Goal: Task Accomplishment & Management: Manage account settings

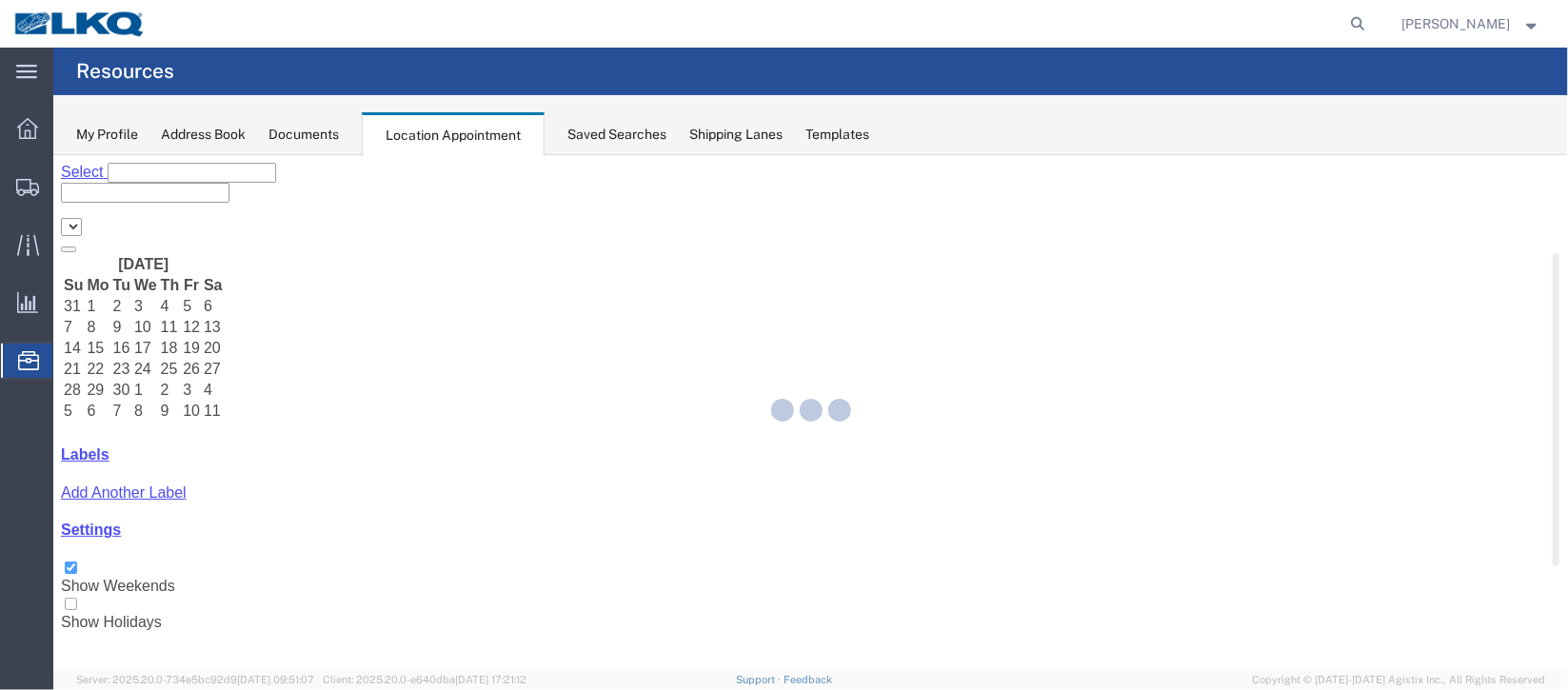
select select "27634"
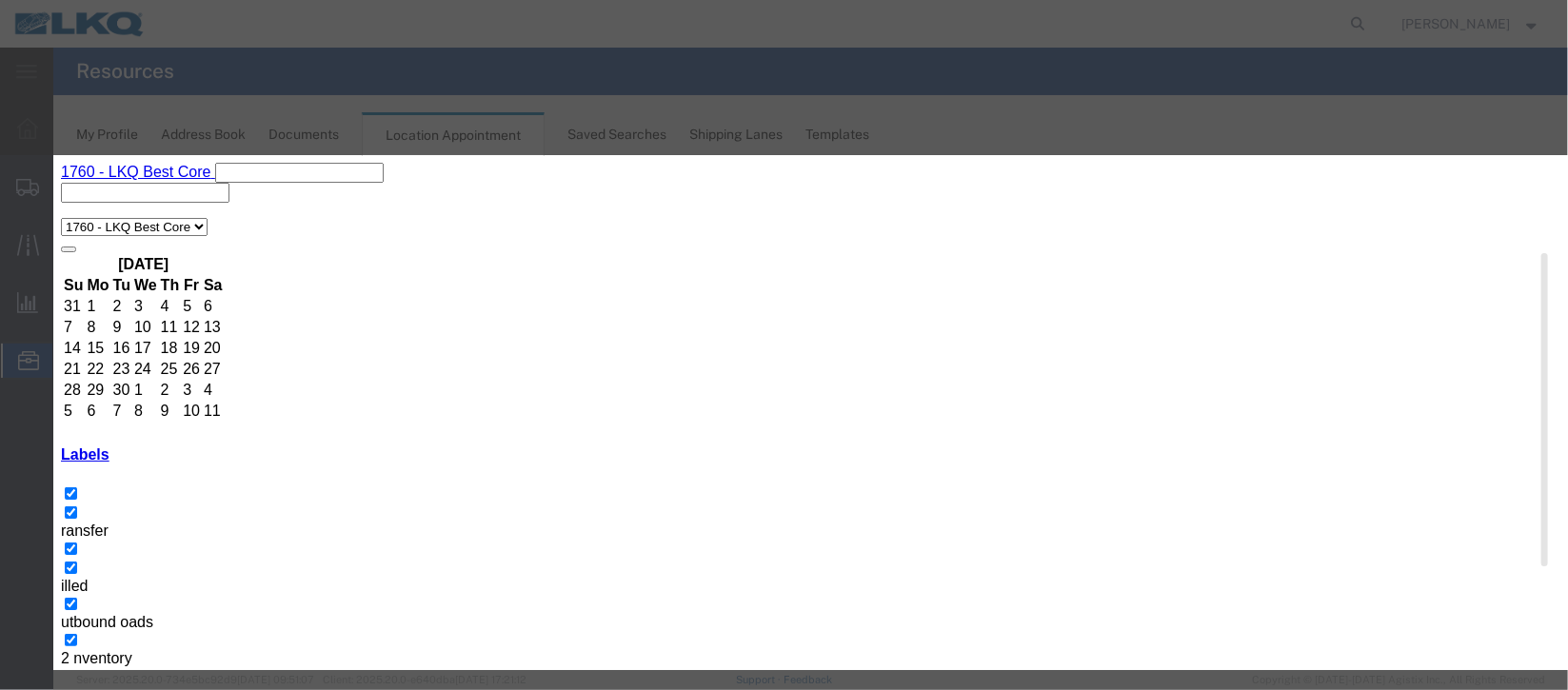
select select
type input "de"
select select "40"
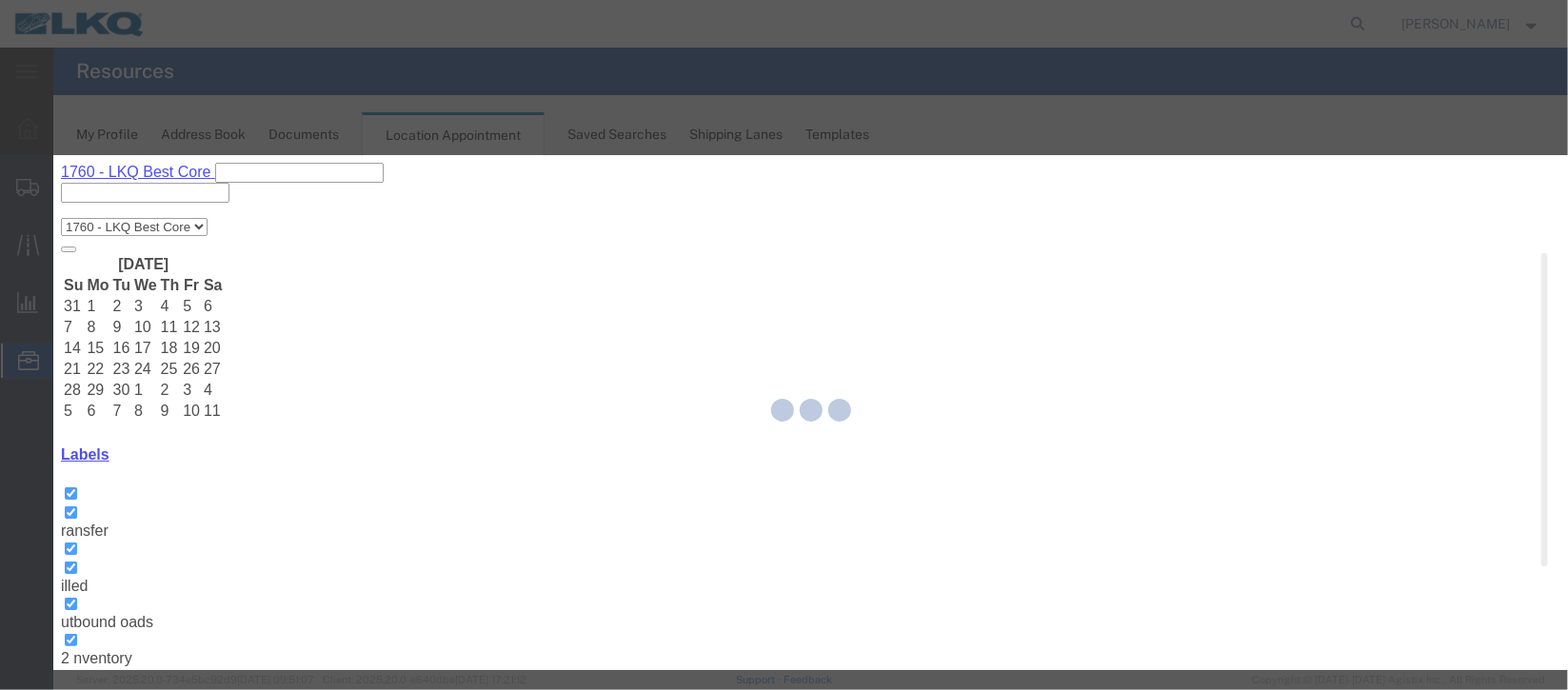
scroll to position [234, 0]
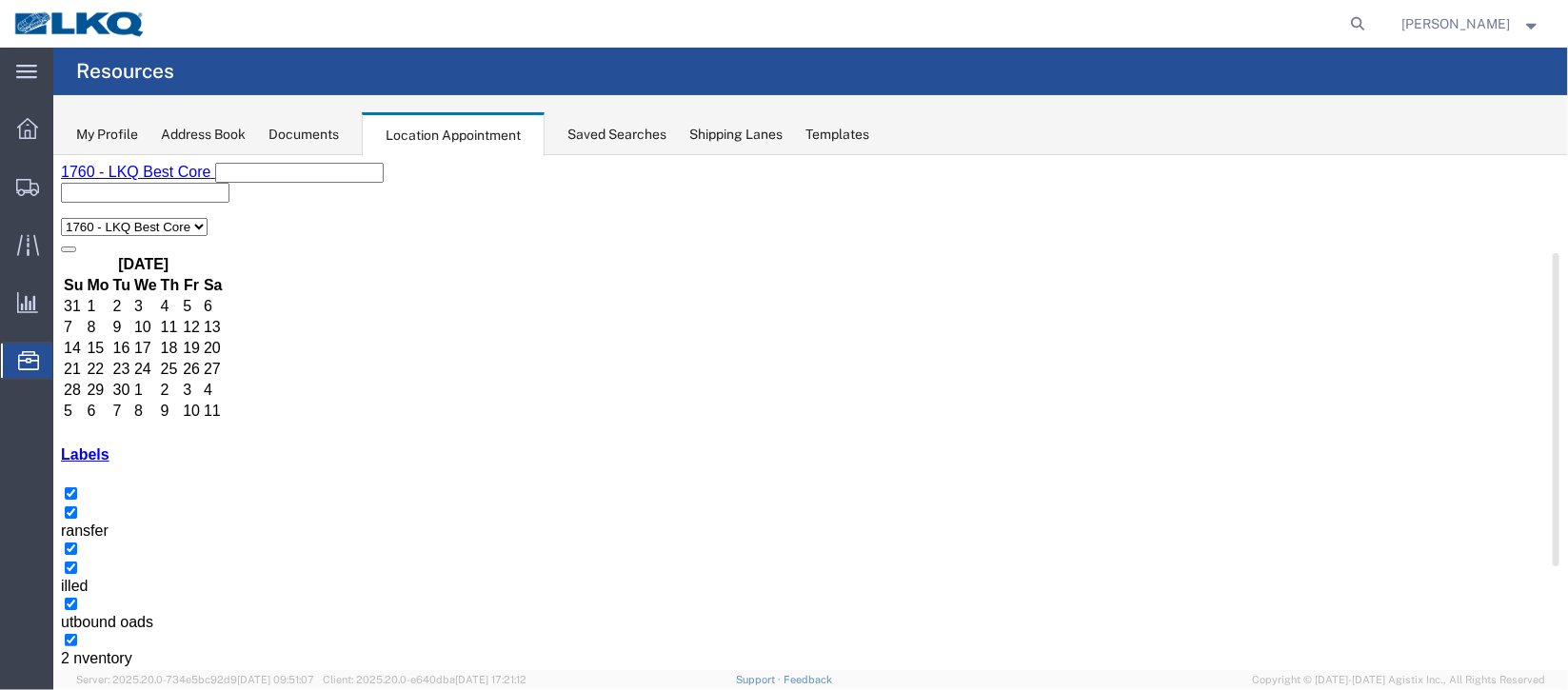
select select "100"
select select "1"
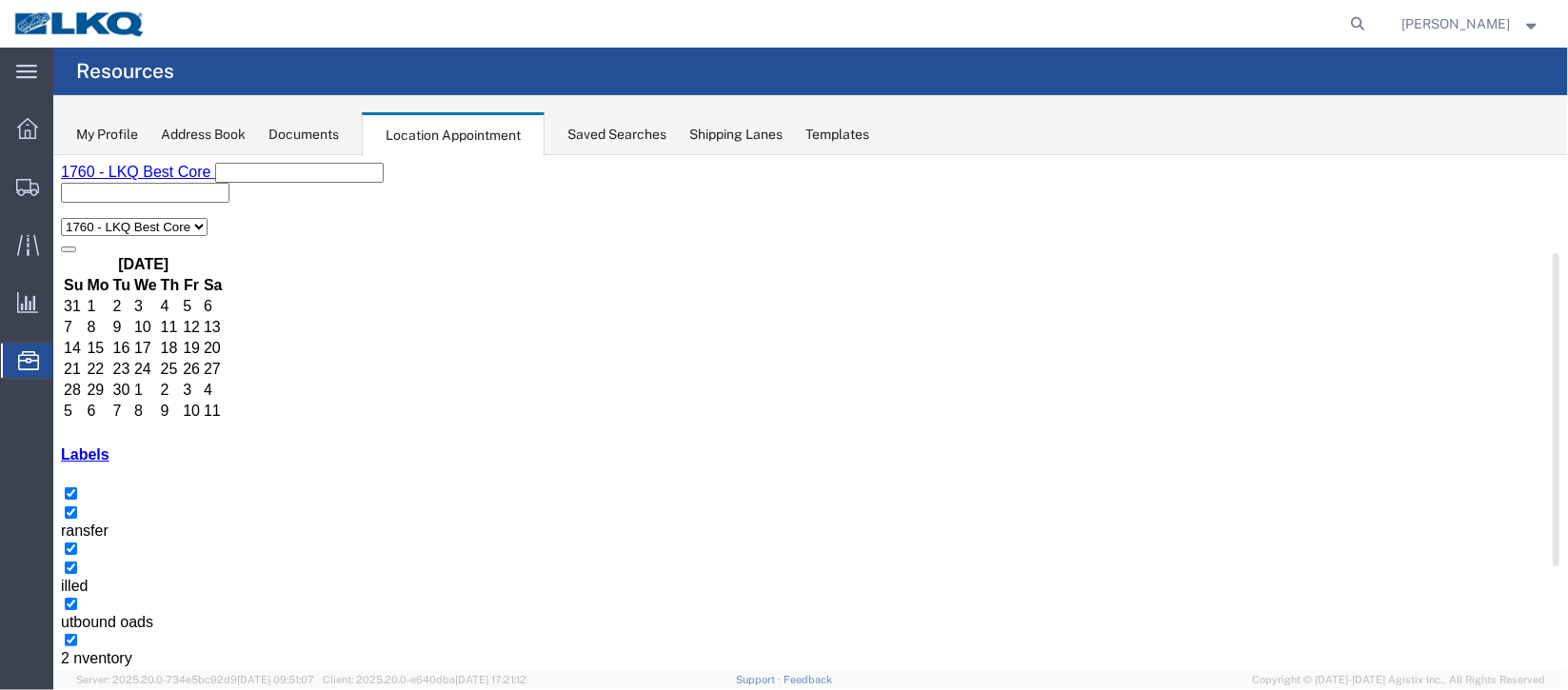
select select
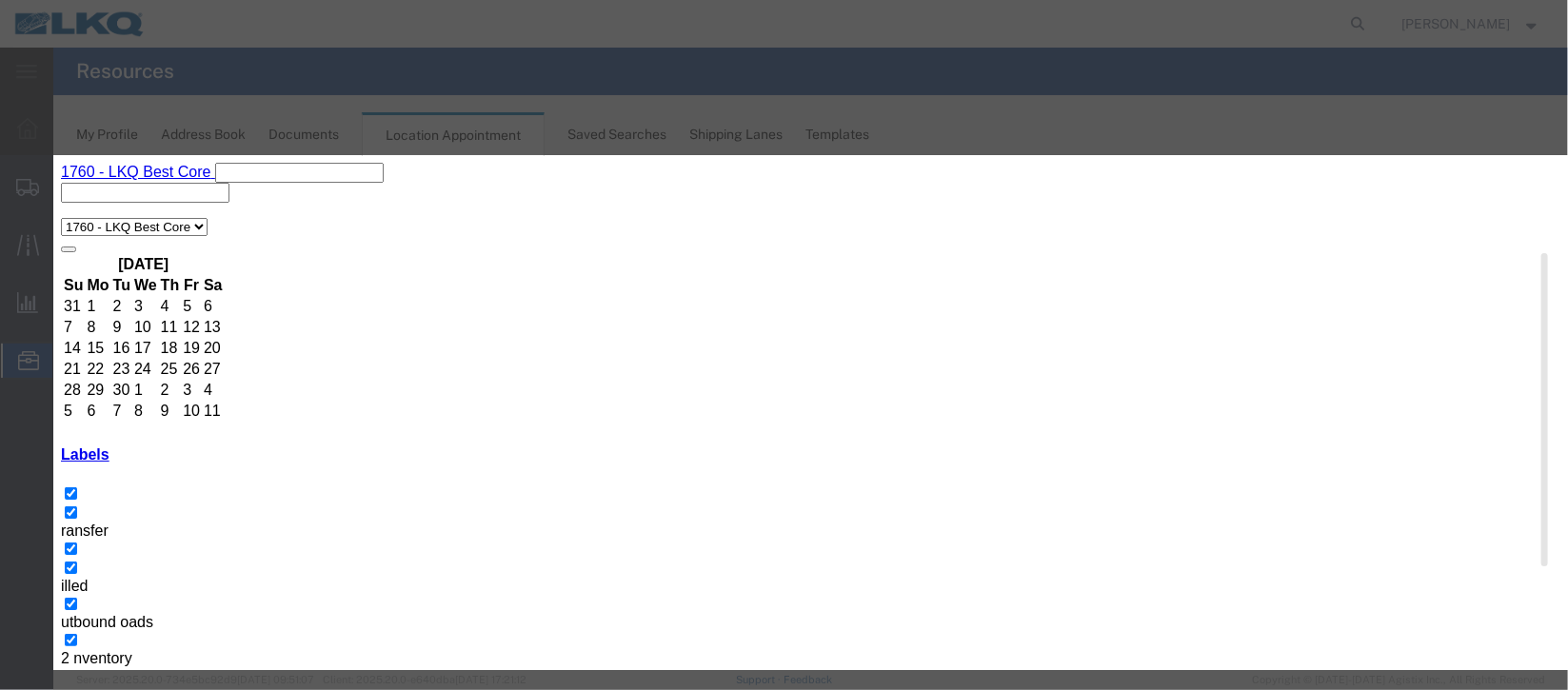
scroll to position [243, 0]
type input "de"
select select "40"
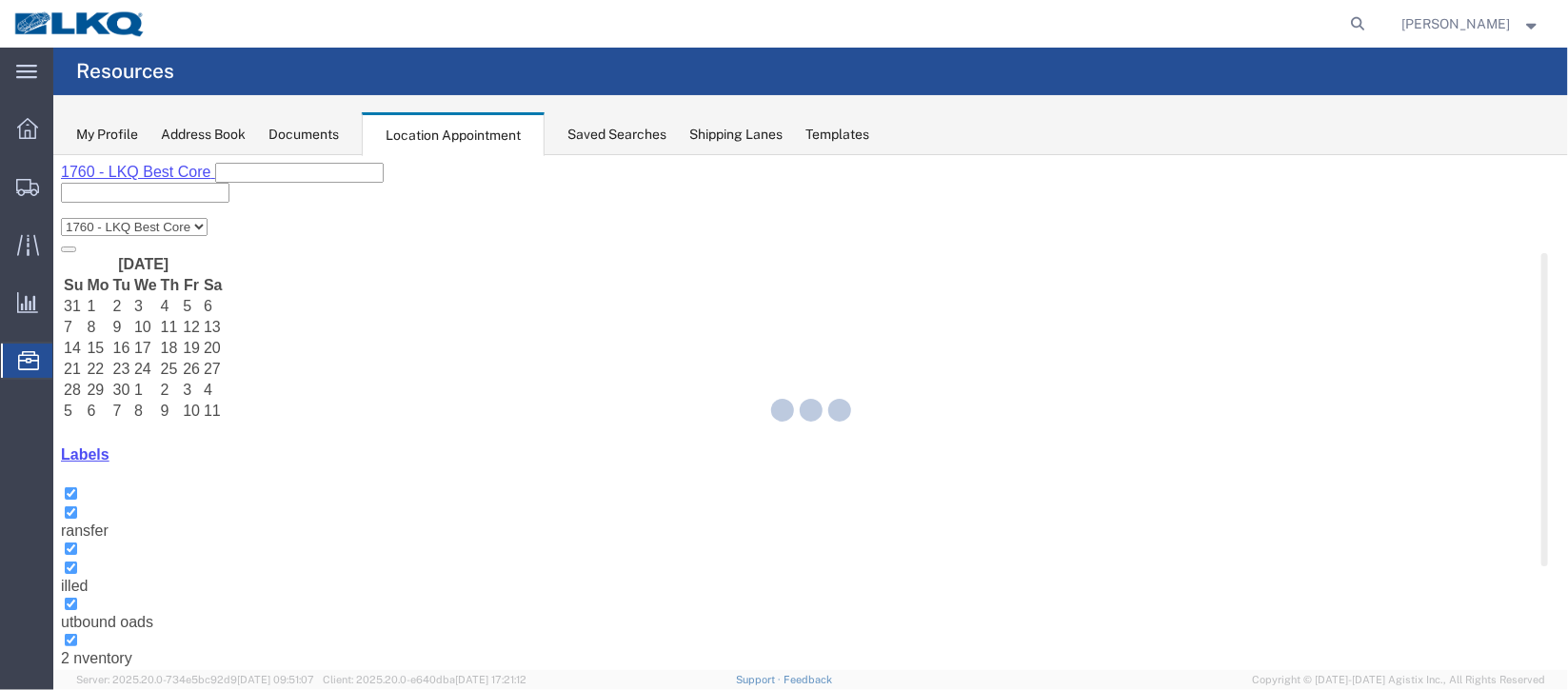
scroll to position [234, 0]
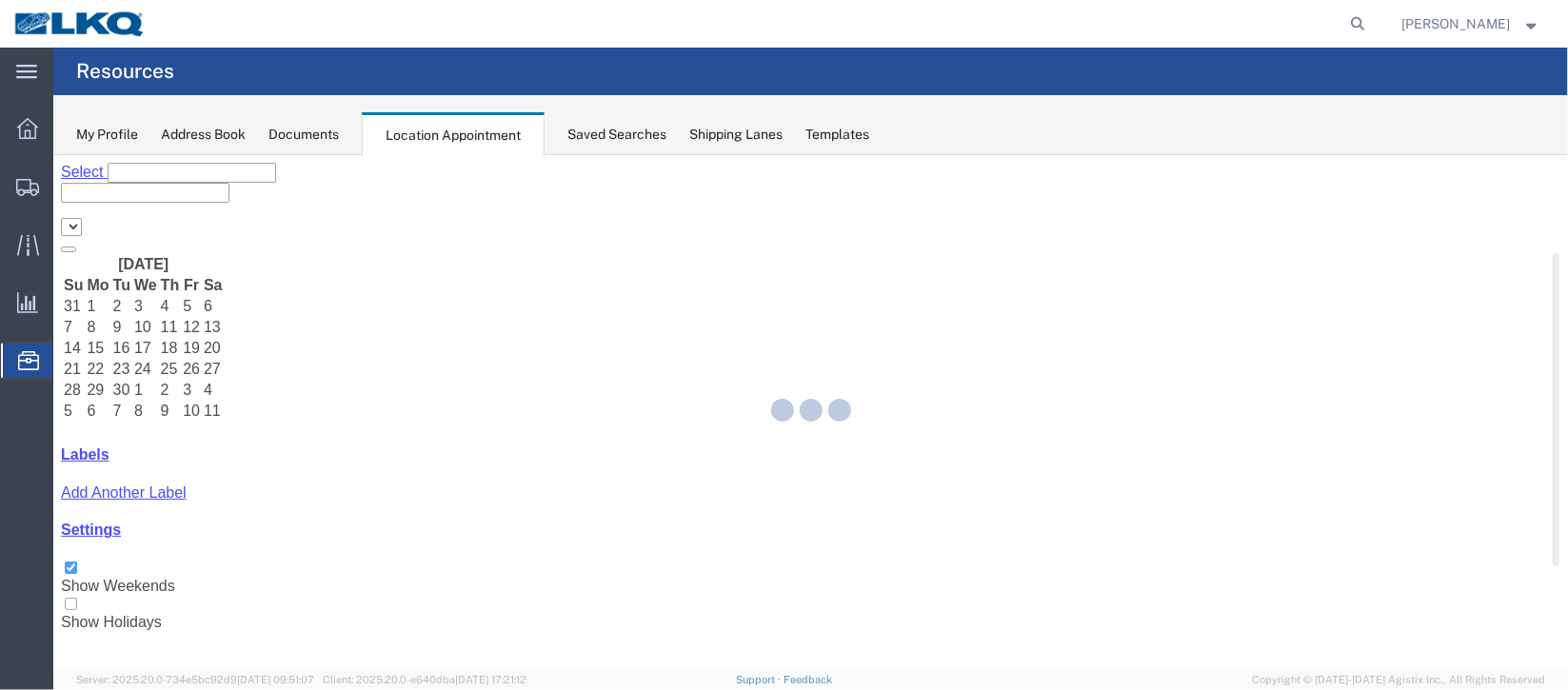
select select "27634"
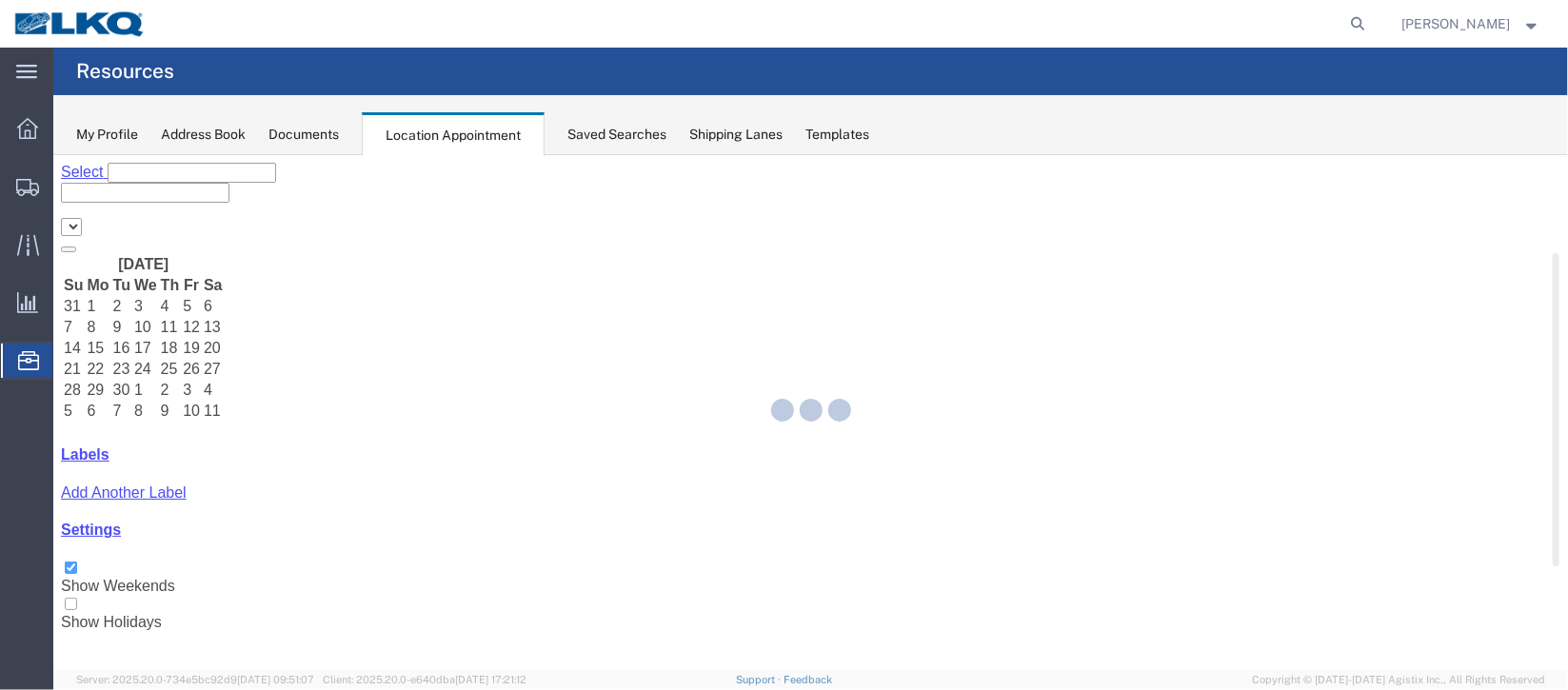
select select "27634"
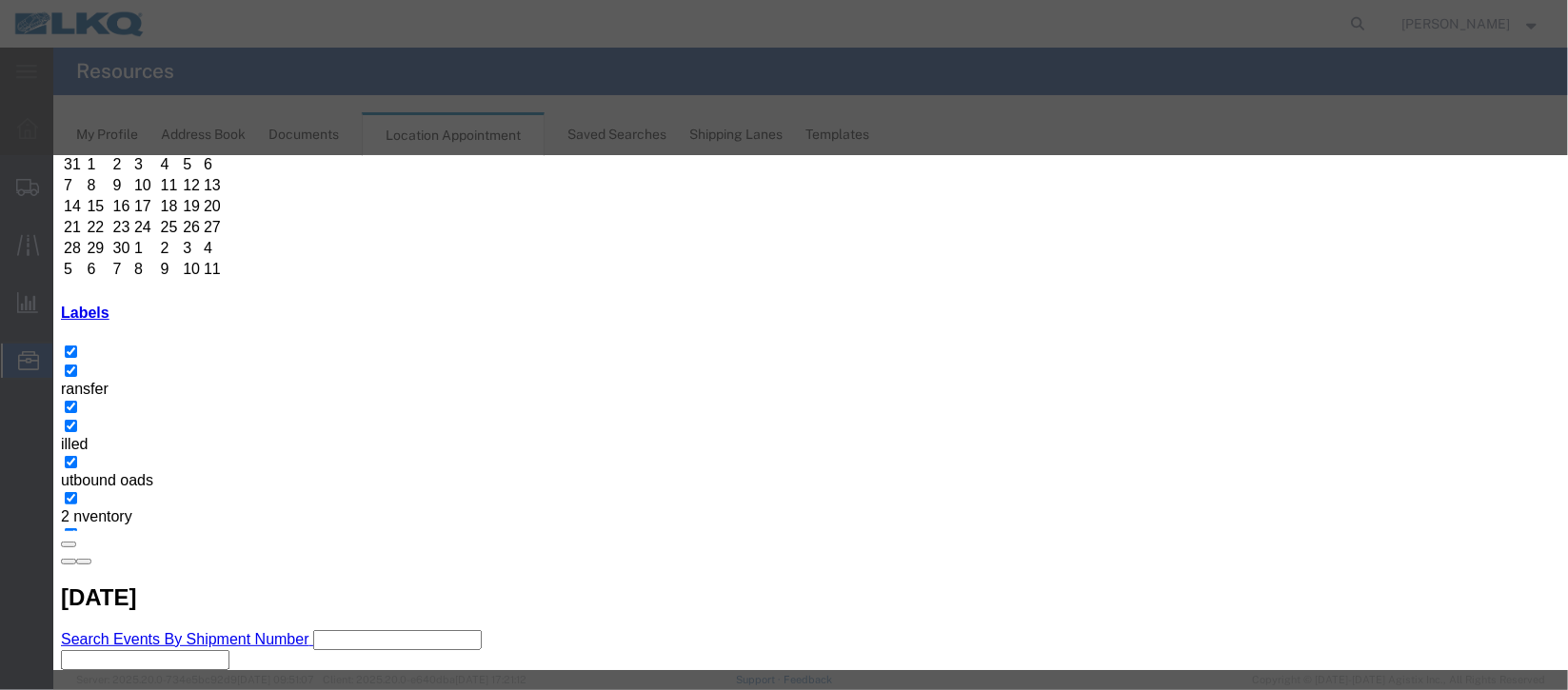
select select
type input "de"
select select "40"
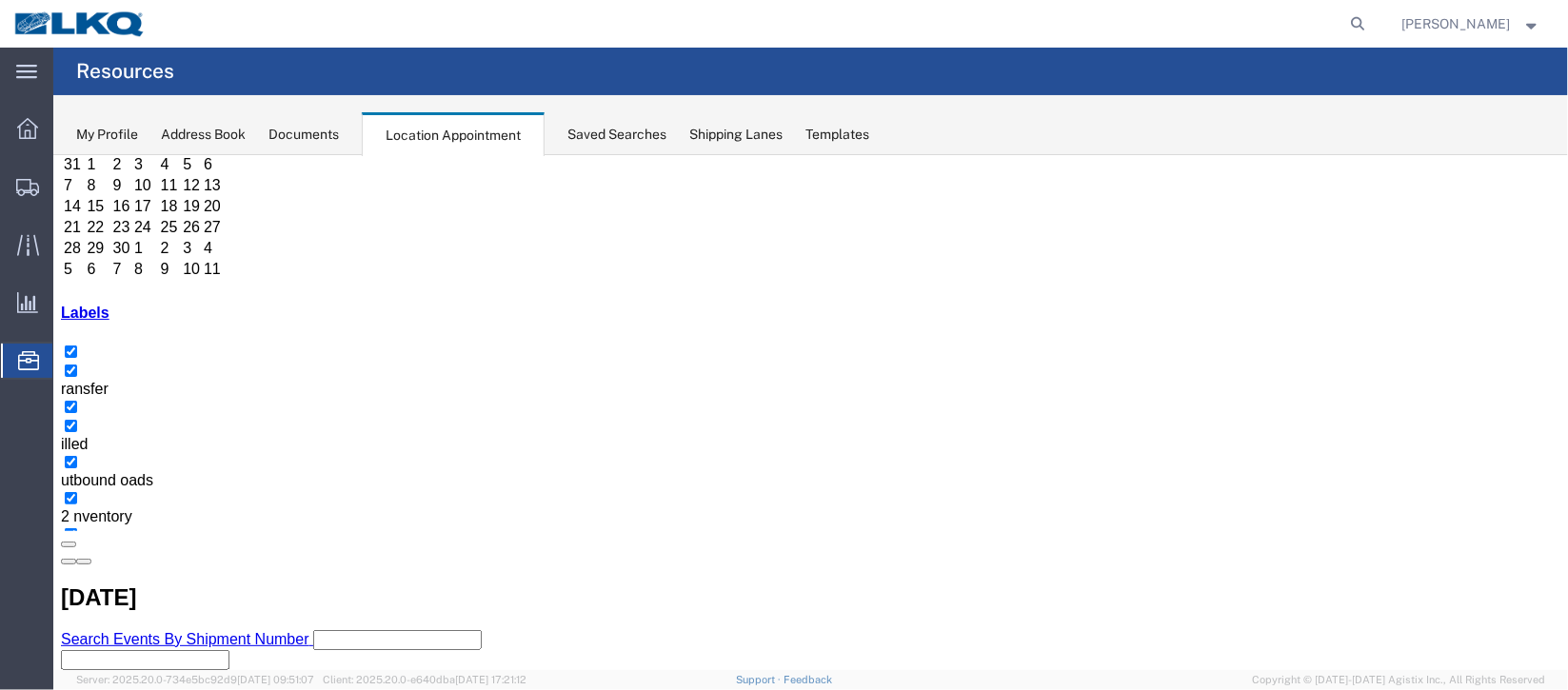
scroll to position [0, 0]
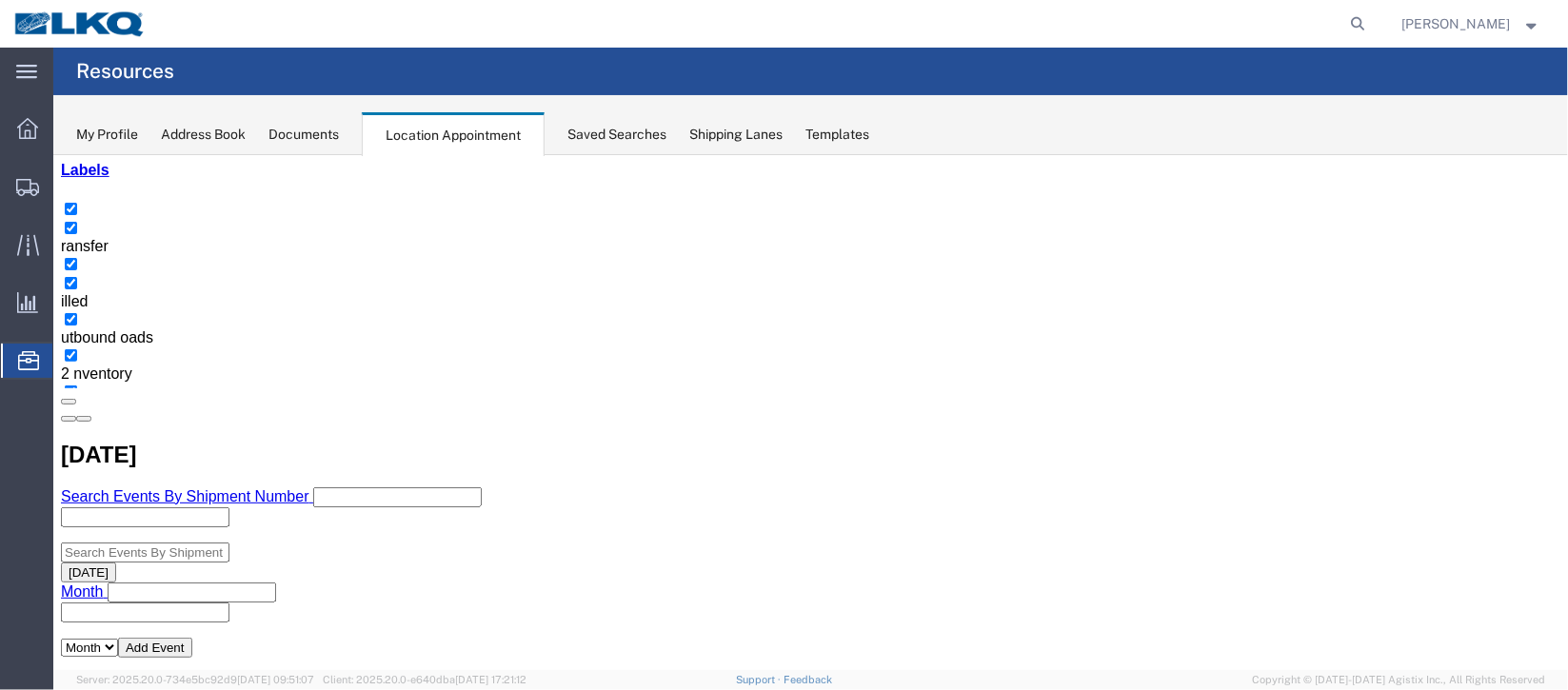
scroll to position [142, 0]
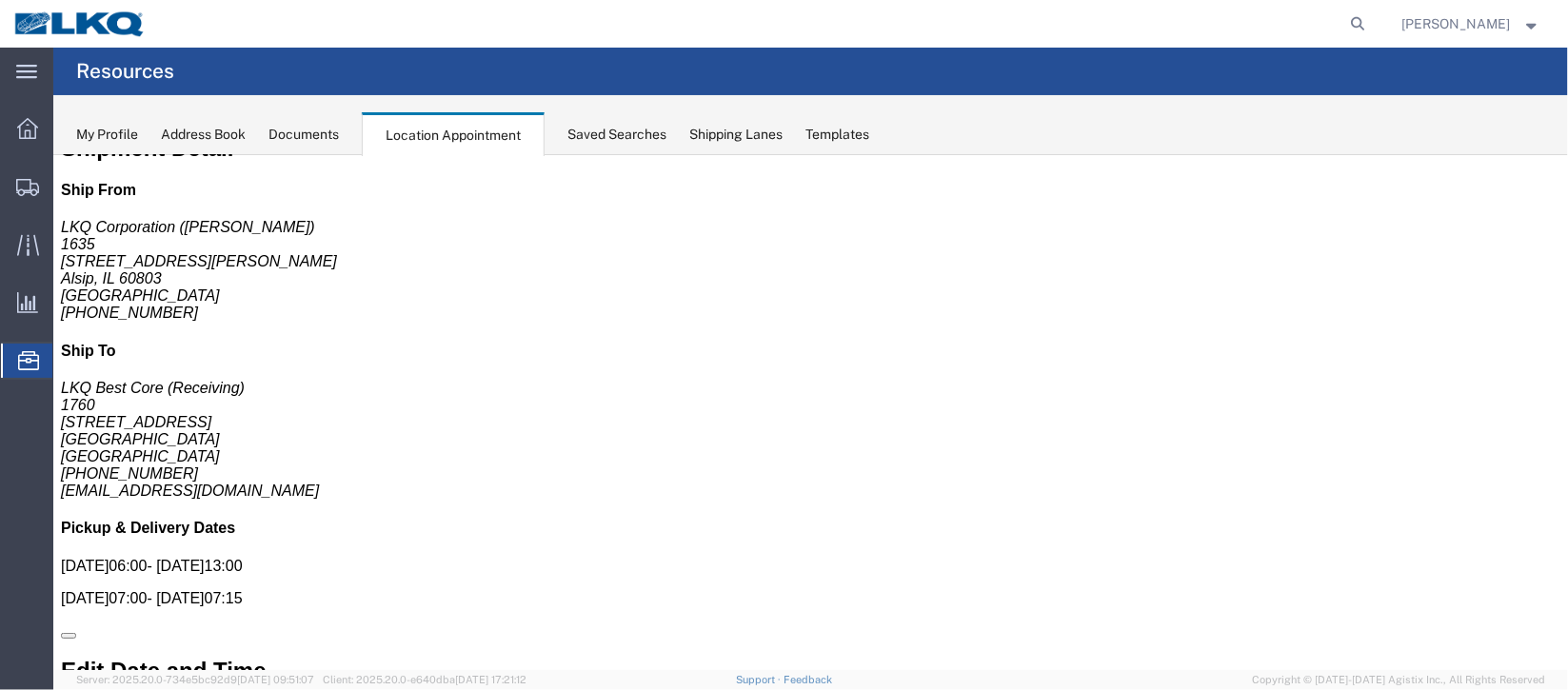
scroll to position [0, 0]
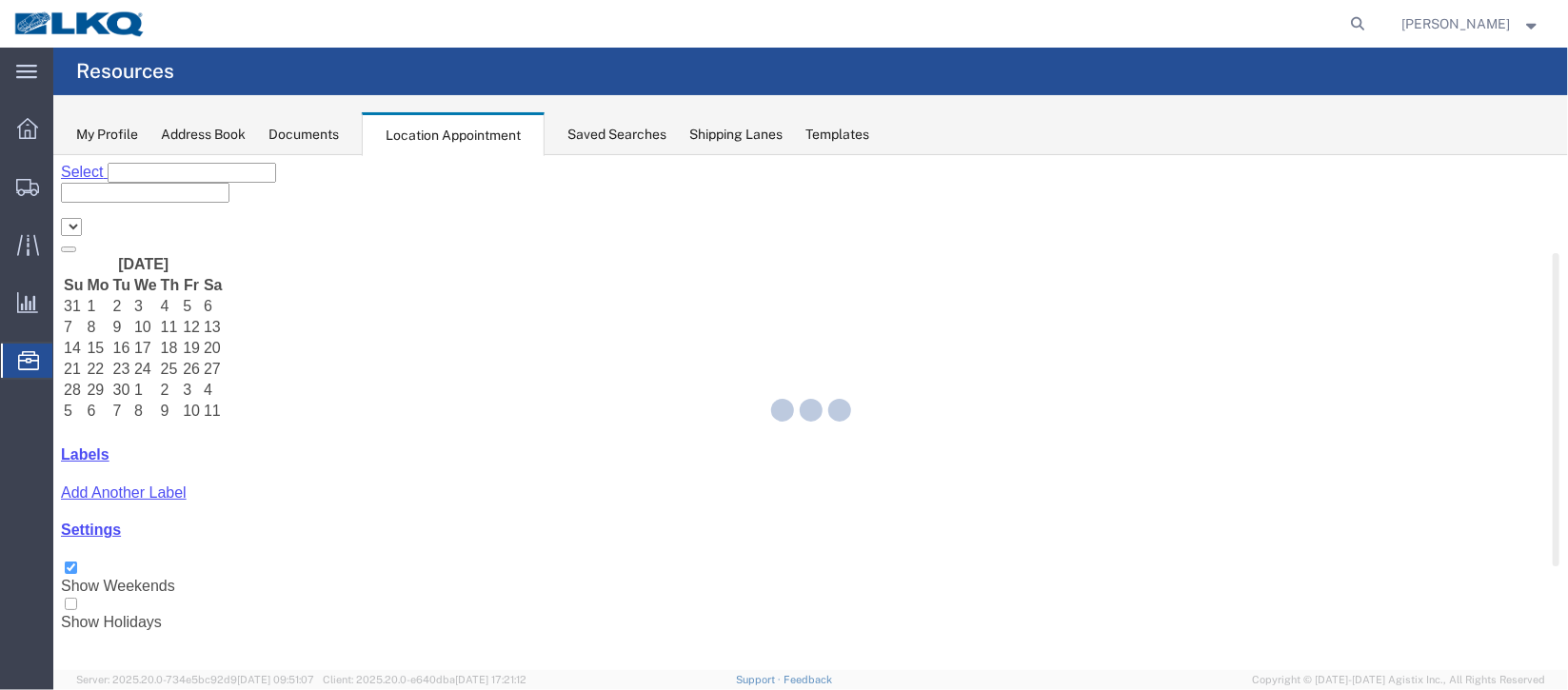
select select "27634"
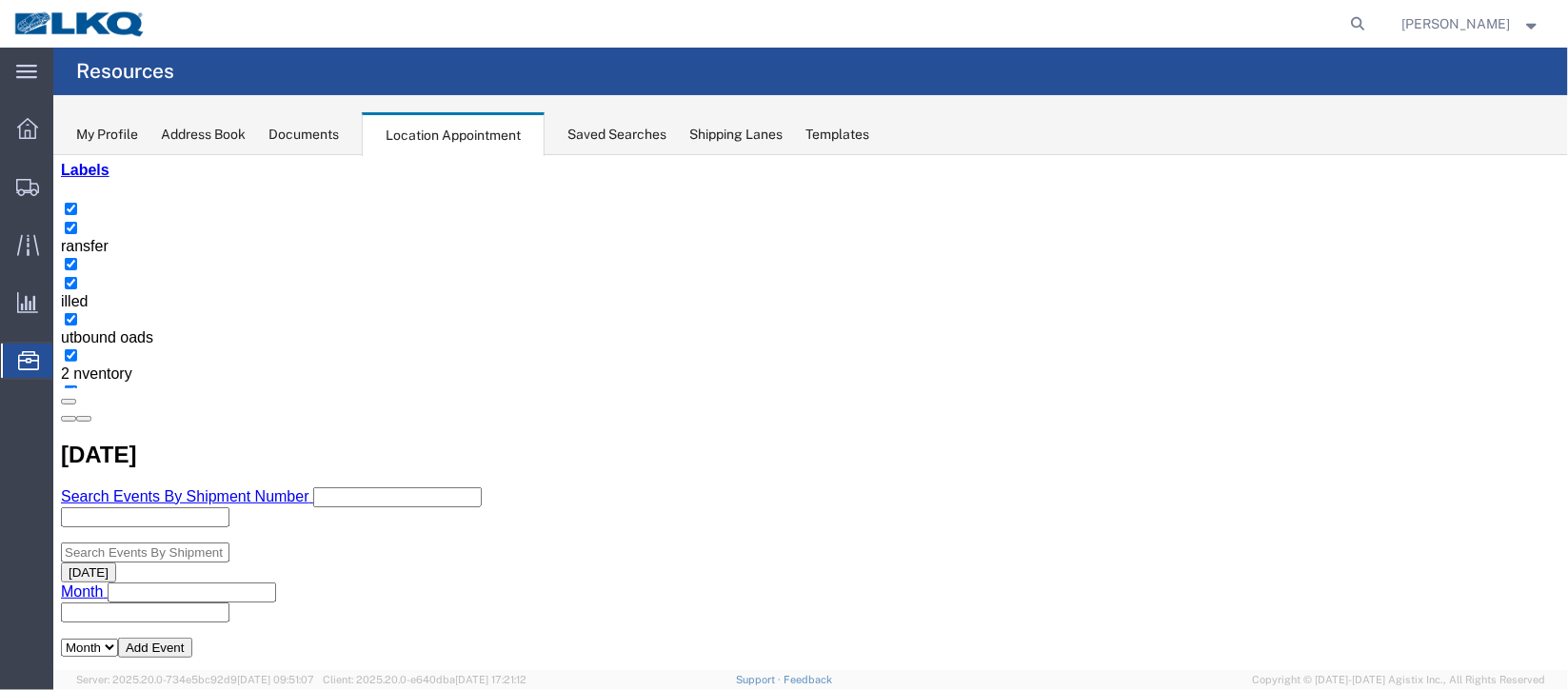
drag, startPoint x: 1118, startPoint y: 271, endPoint x: 1135, endPoint y: 274, distance: 17.3
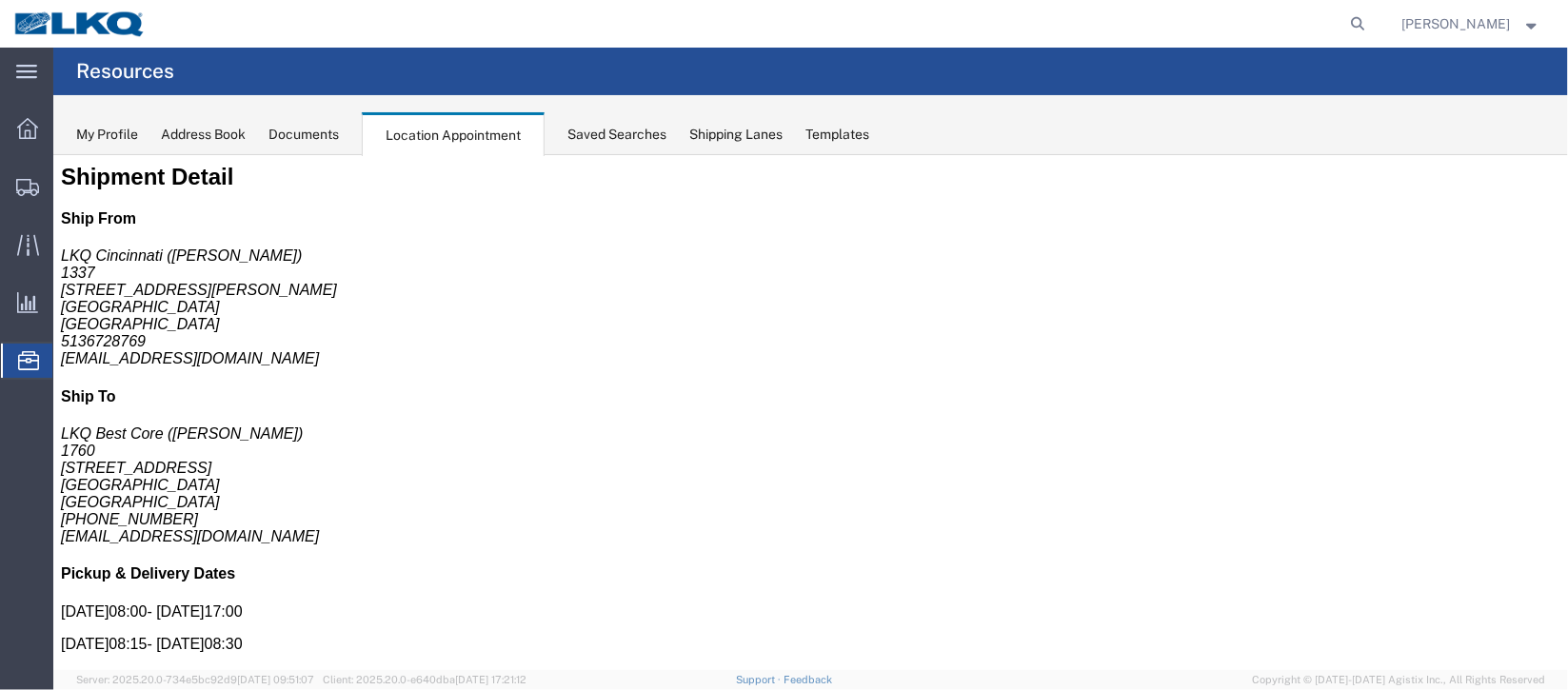
scroll to position [0, 0]
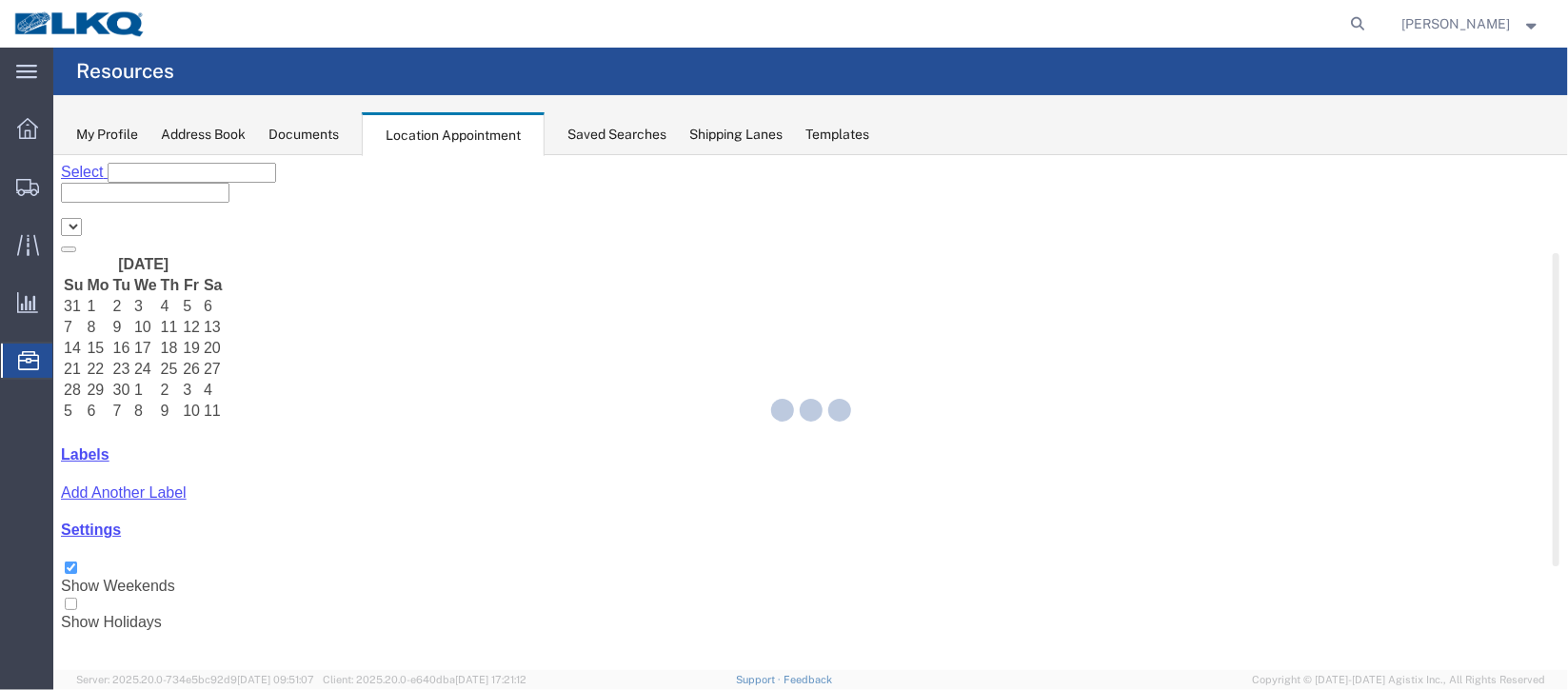
select select "27634"
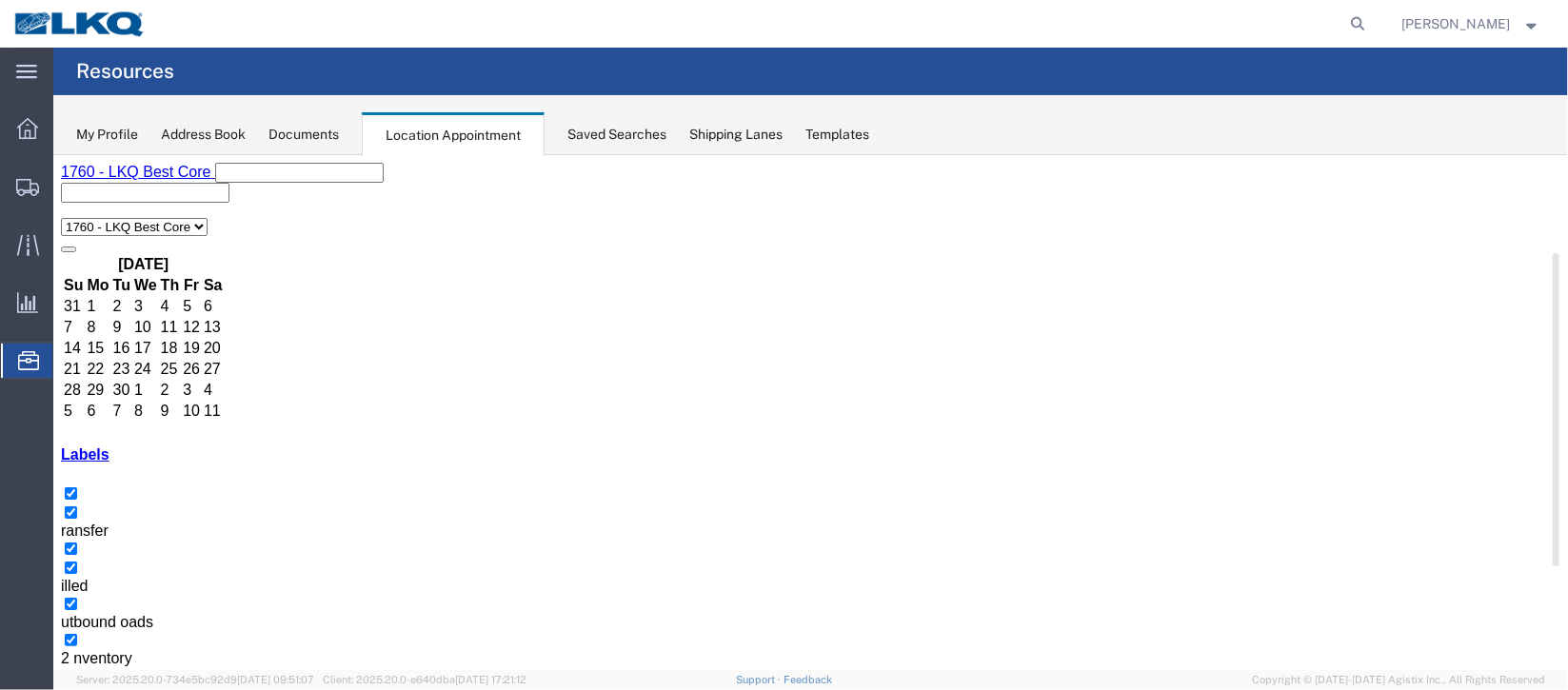
select select "1"
select select
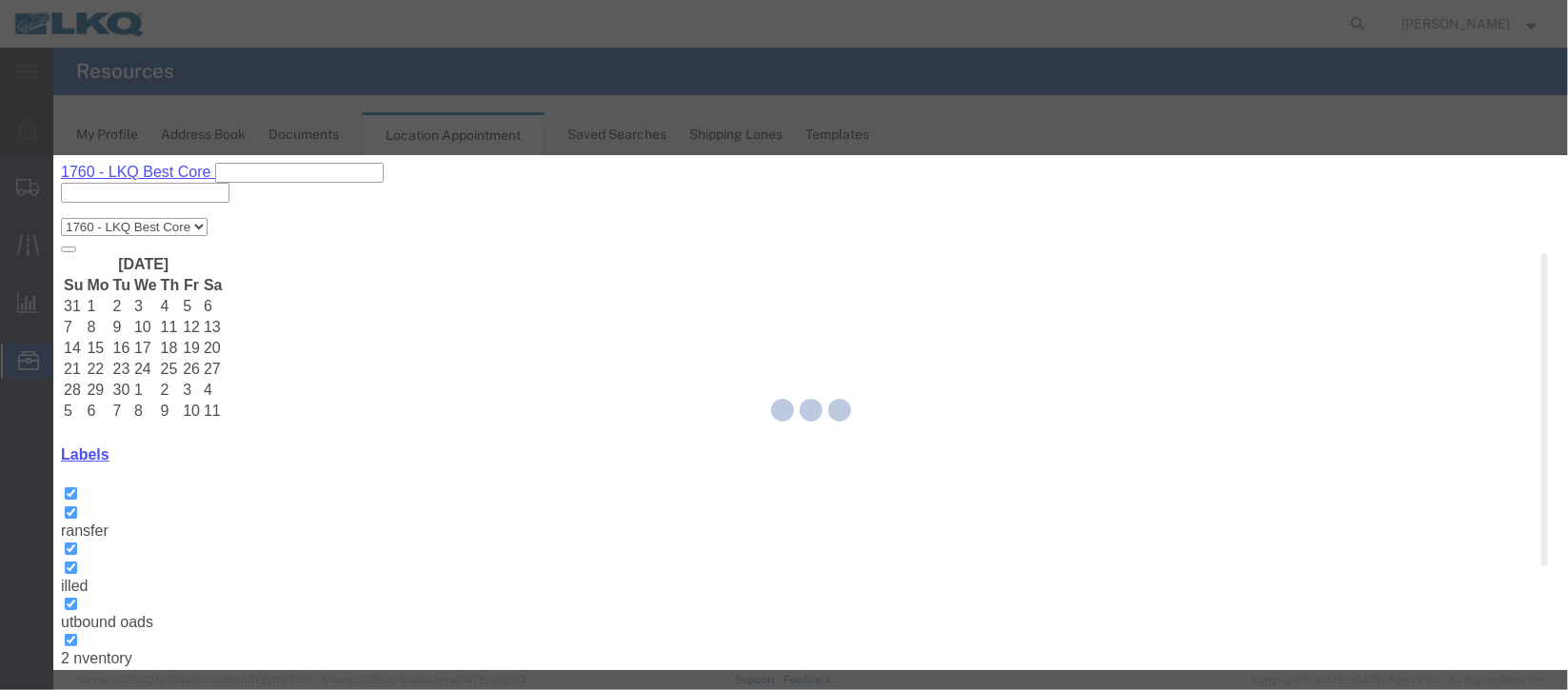
select select
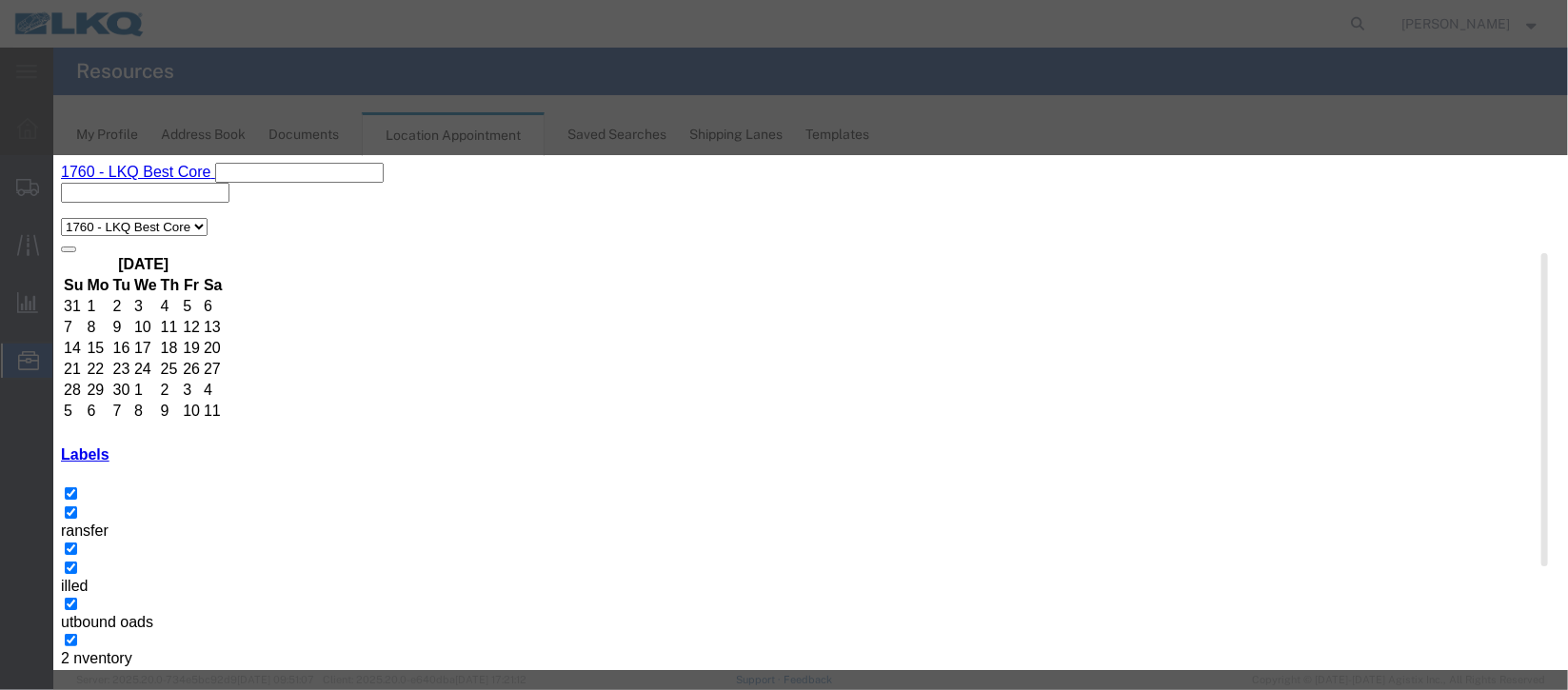
scroll to position [142, 0]
type input "de"
select select "40"
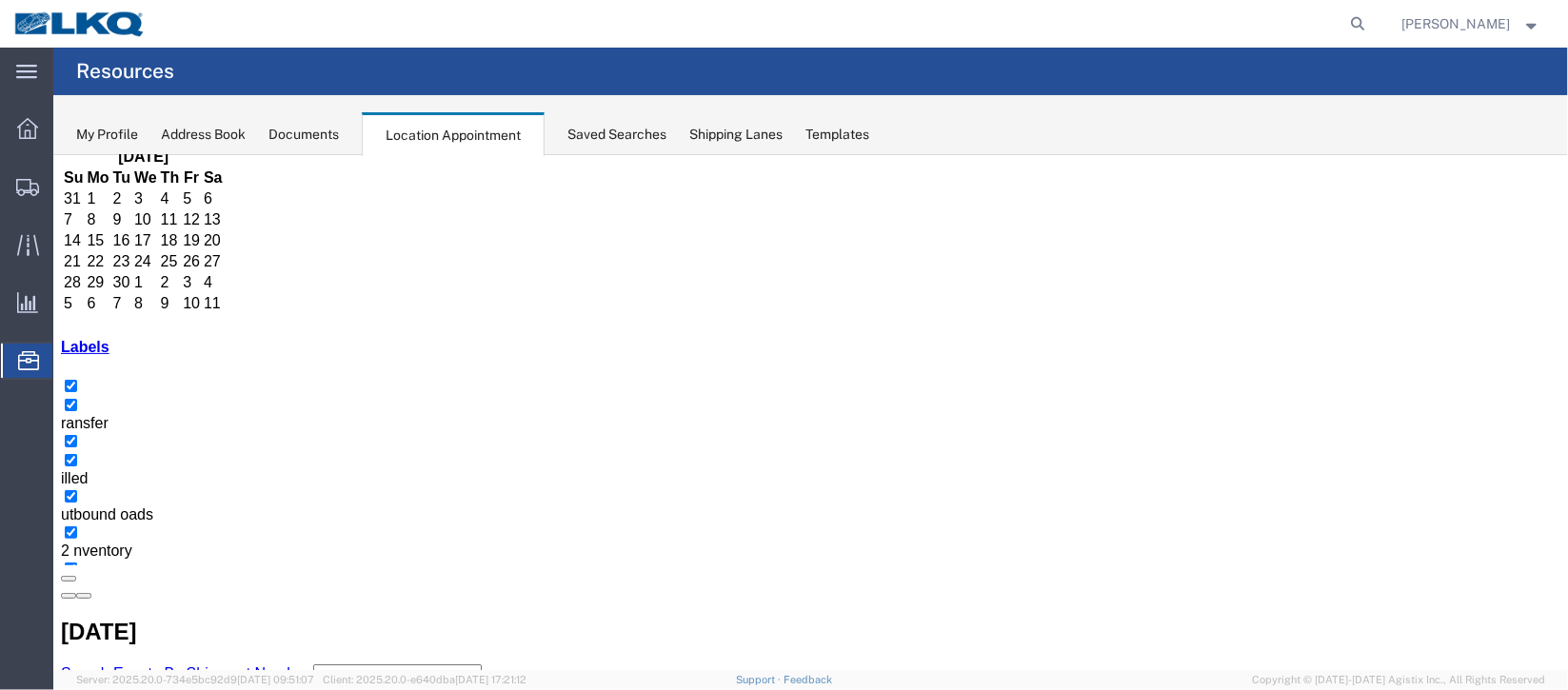
scroll to position [0, 0]
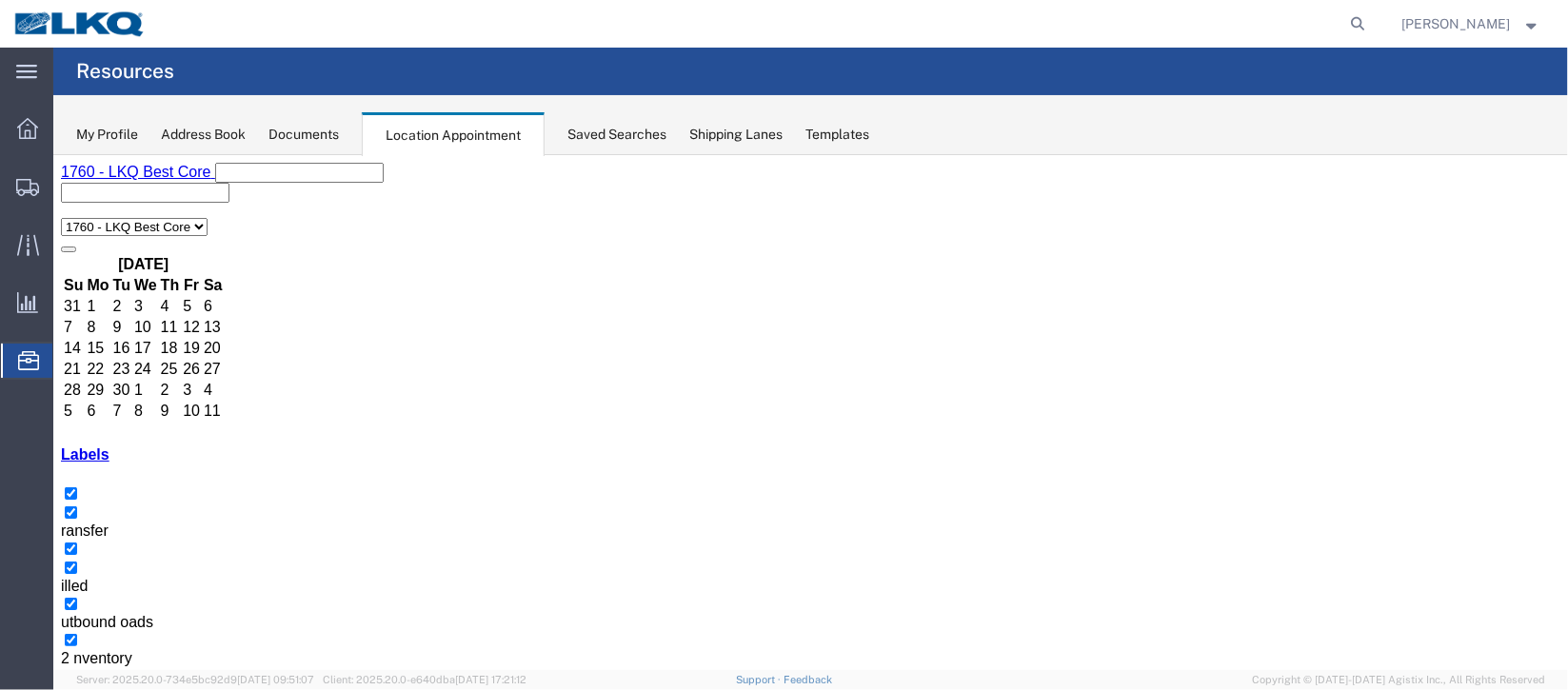
select select "100"
select select "1"
select select
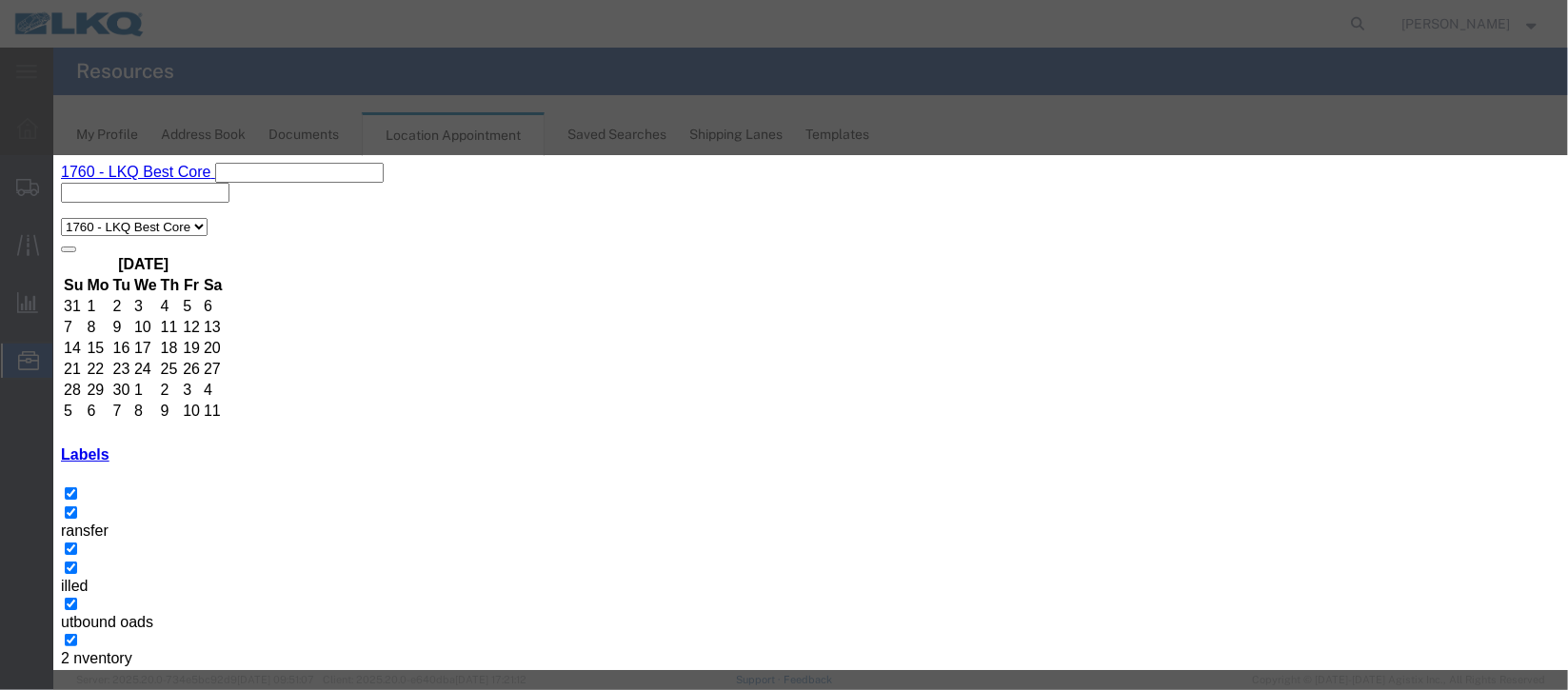
scroll to position [243, 0]
type input "la"
select select "160"
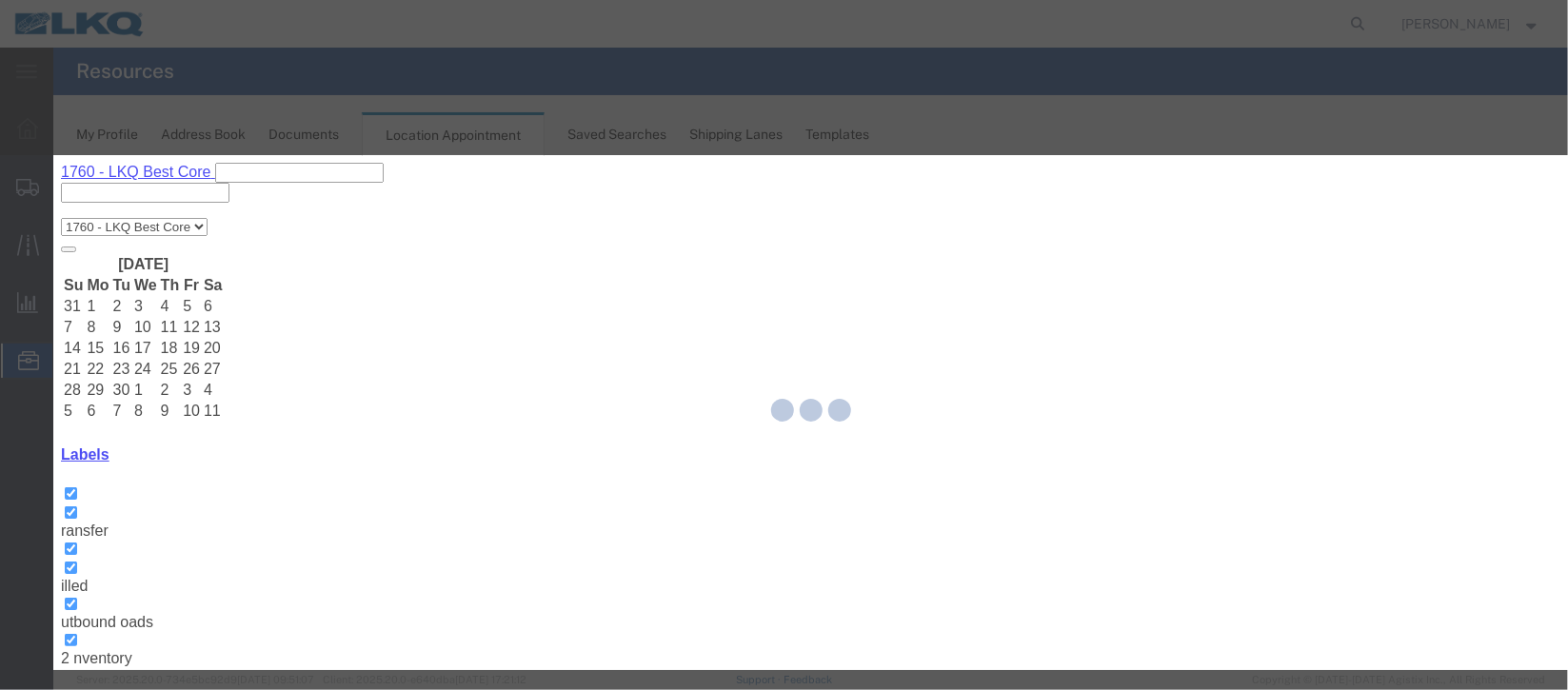
scroll to position [234, 0]
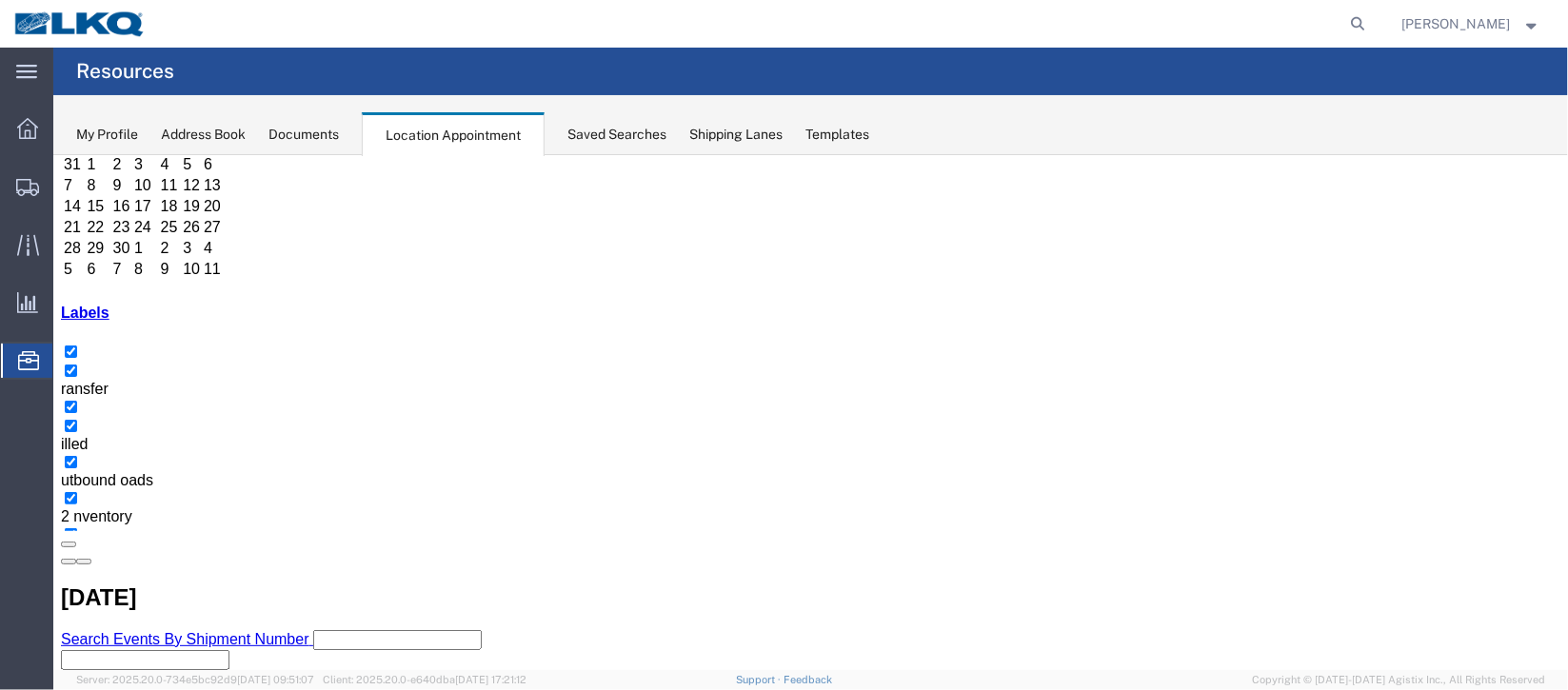
select select "100"
select select "1"
select select
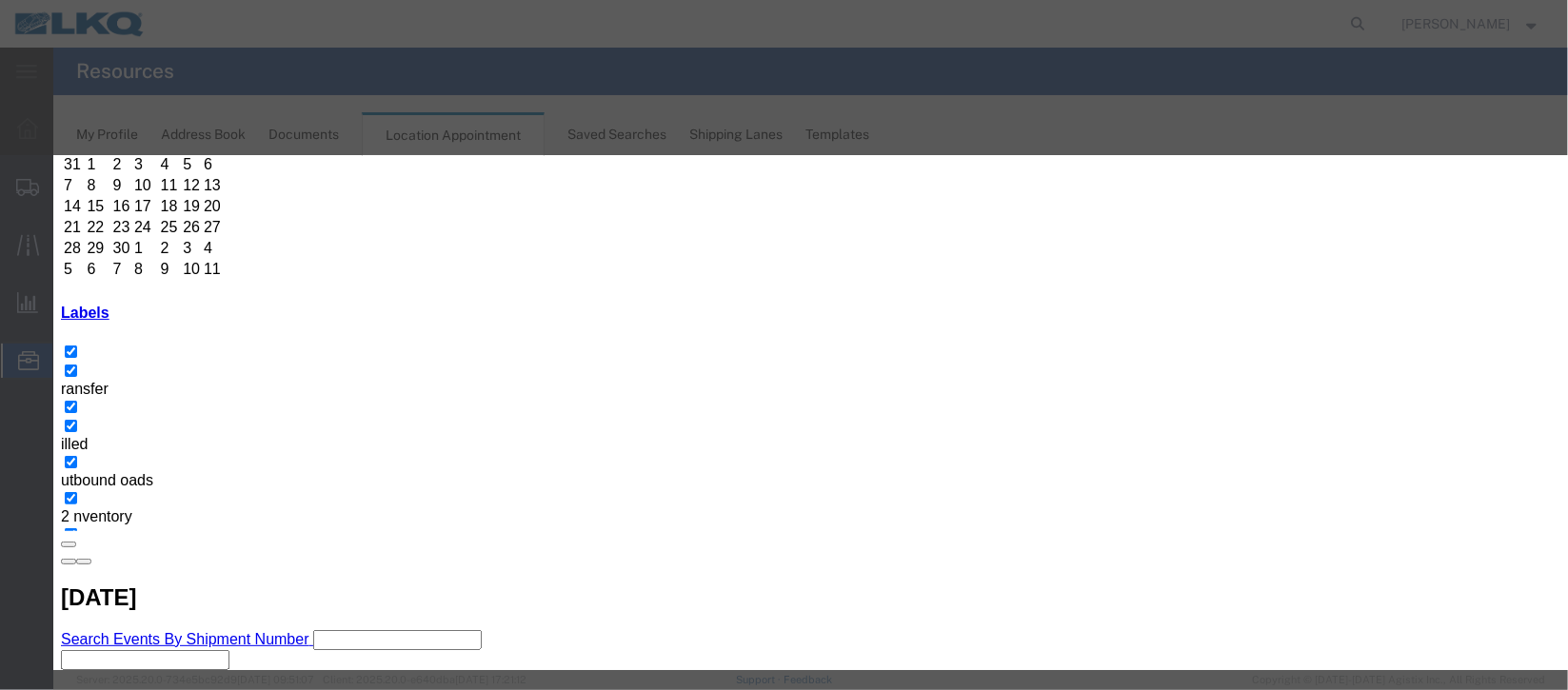
scroll to position [243, 0]
type input "de"
select select "40"
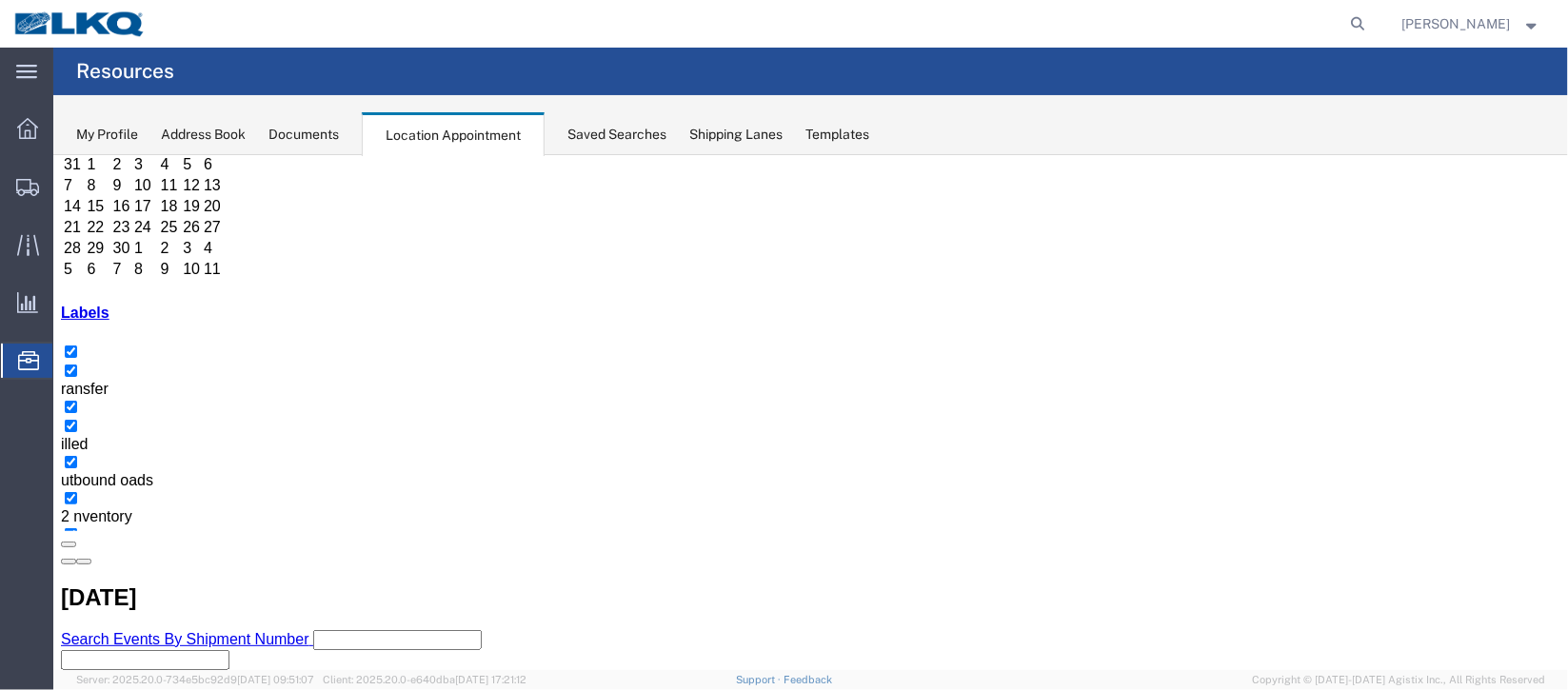
scroll to position [0, 0]
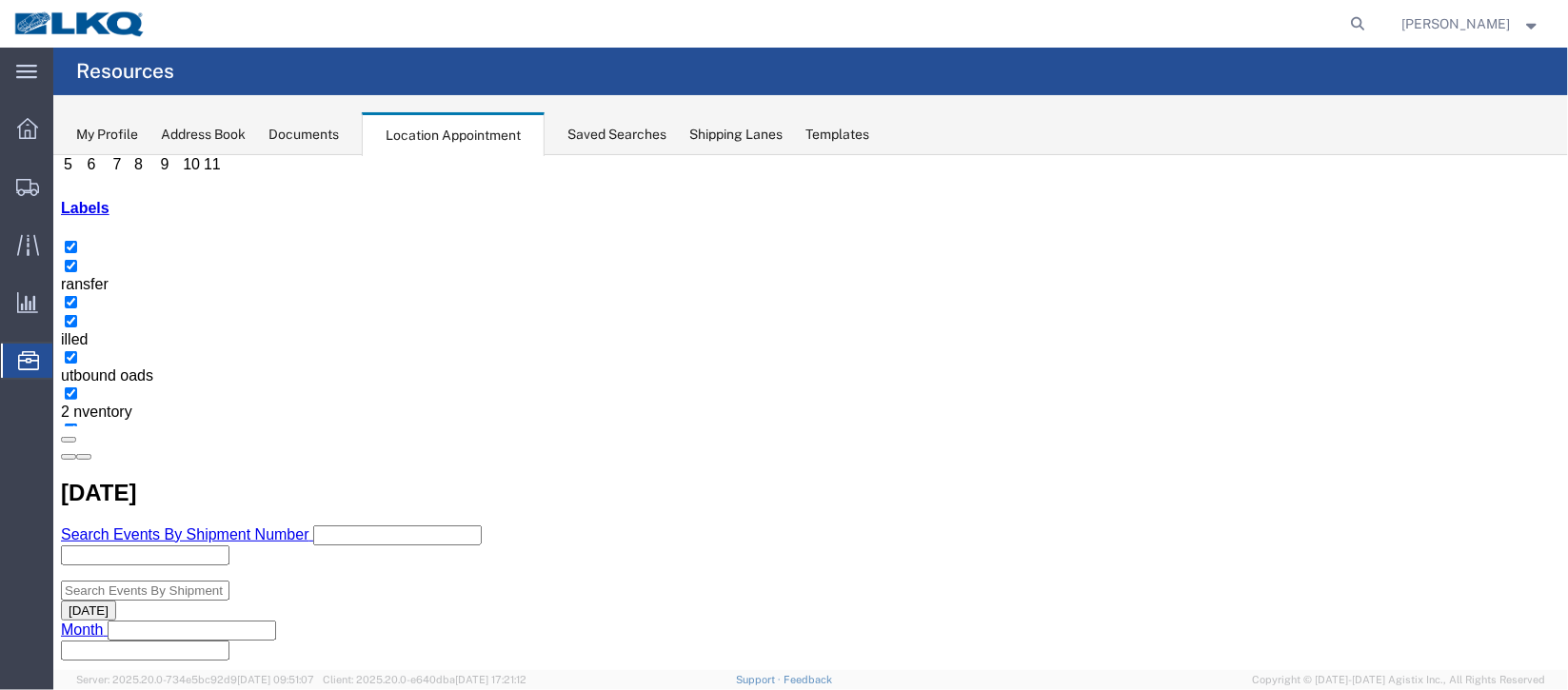
scroll to position [284, 0]
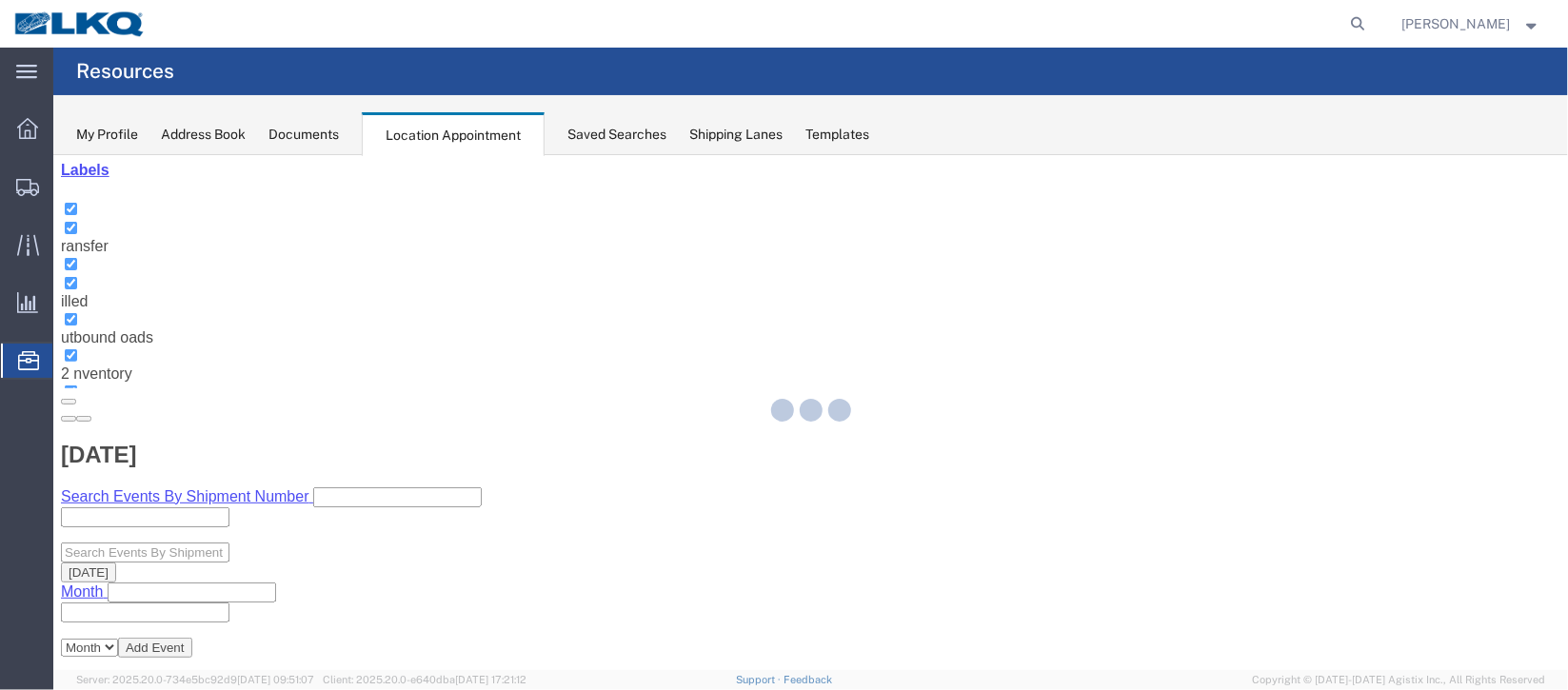
select select "100"
select select "1"
select select
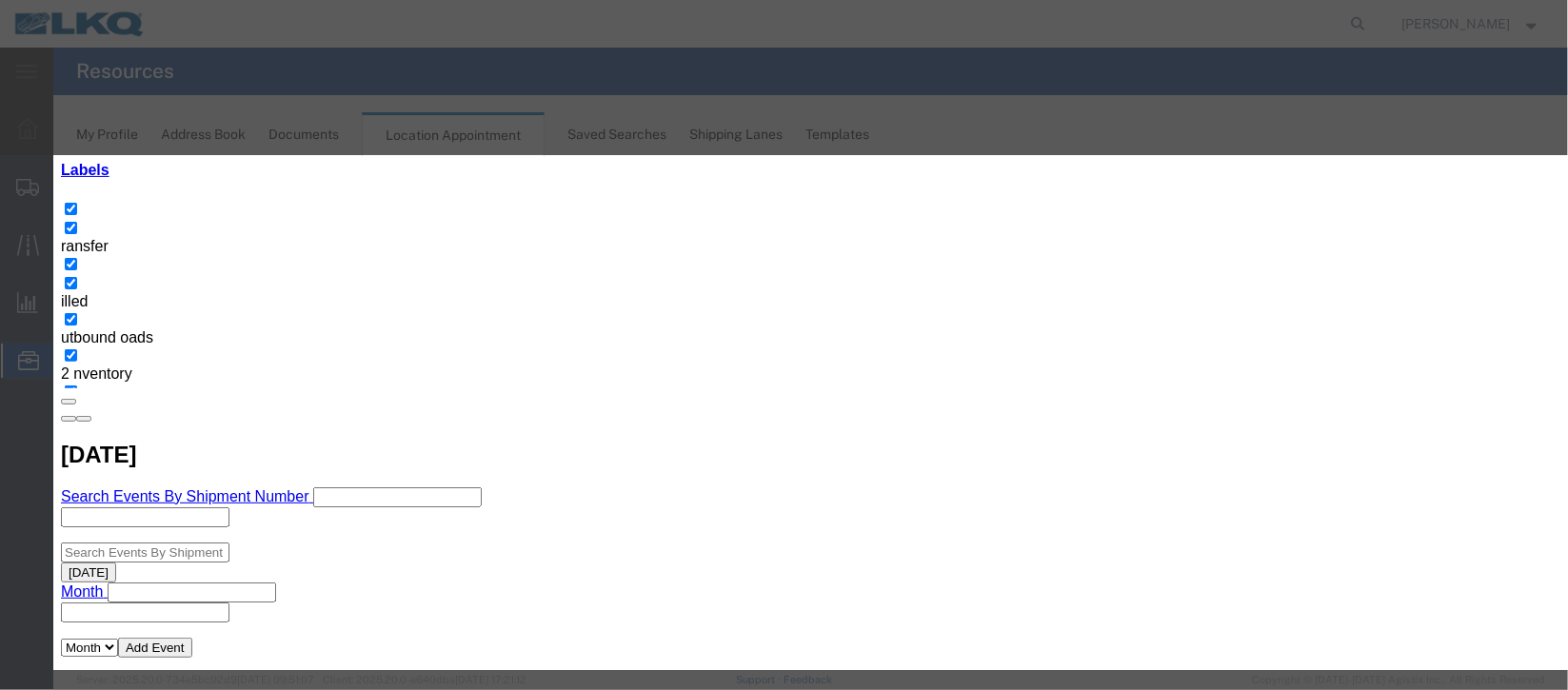
scroll to position [243, 0]
type input "de"
select select "40"
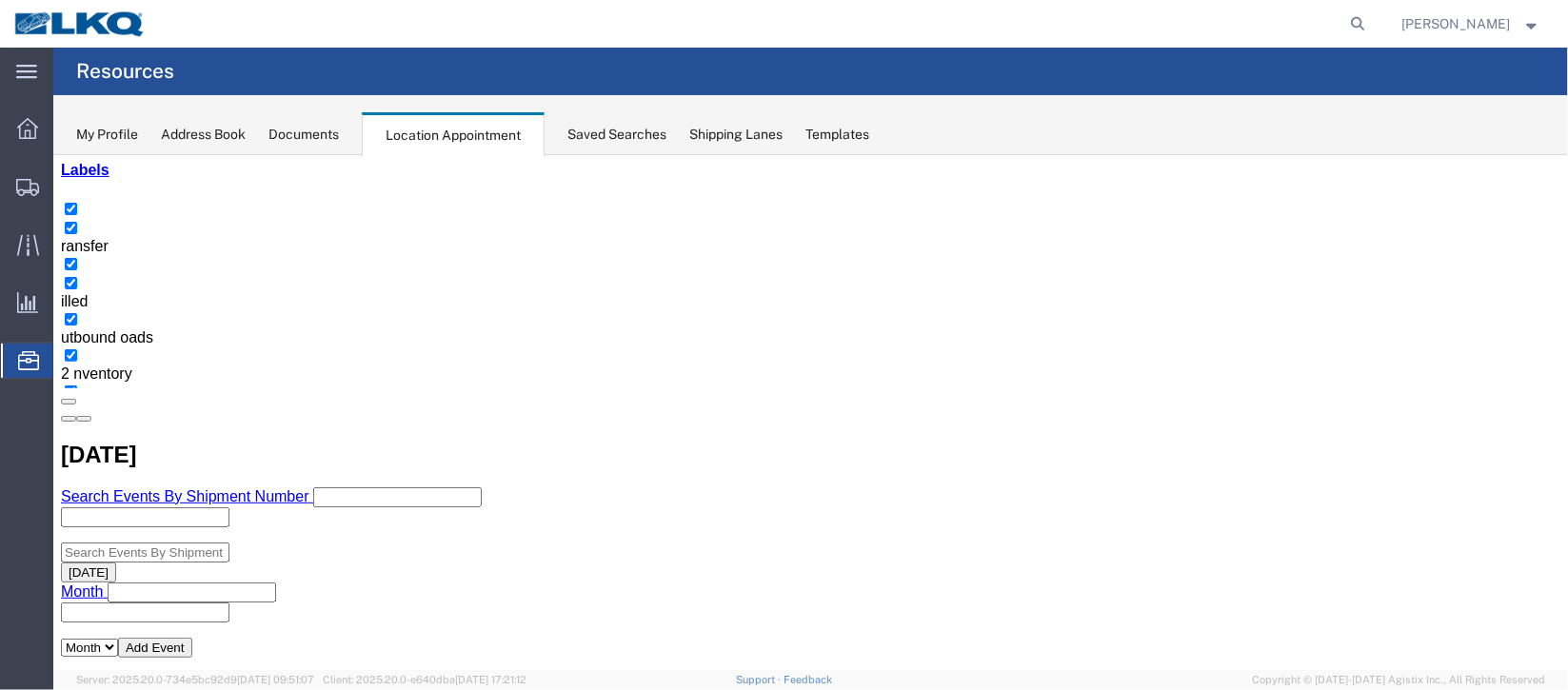
scroll to position [0, 0]
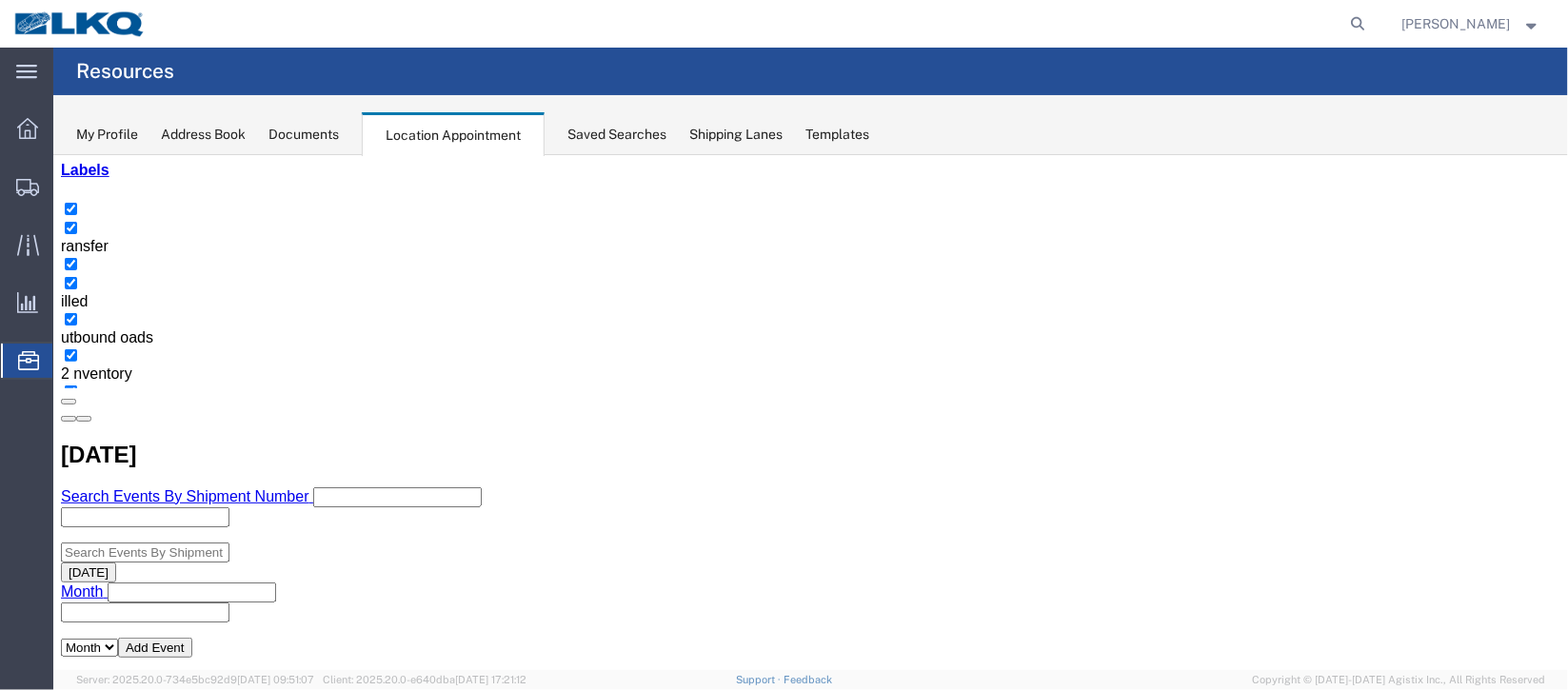
scroll to position [142, 0]
